Goal: Information Seeking & Learning: Learn about a topic

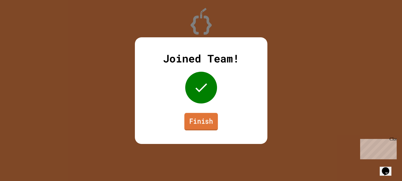
click at [204, 121] on link "Finish" at bounding box center [201, 121] width 34 height 17
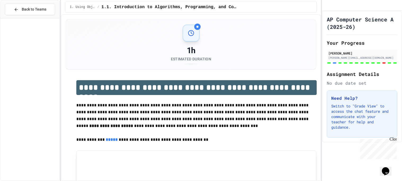
scroll to position [244, 0]
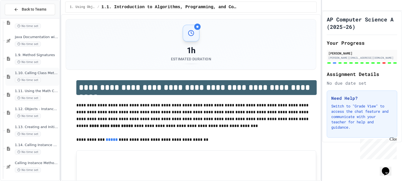
click at [45, 74] on span "1.10. Calling Class Methods" at bounding box center [36, 73] width 43 height 5
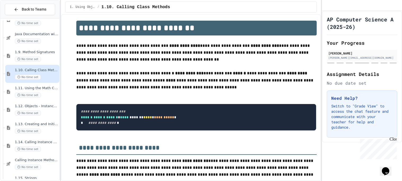
scroll to position [12, 0]
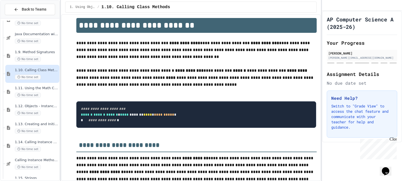
click at [197, 30] on h1 "**********" at bounding box center [196, 25] width 240 height 15
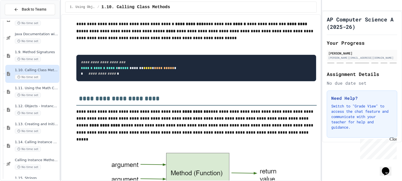
scroll to position [60, 0]
